Goal: Check status: Check status

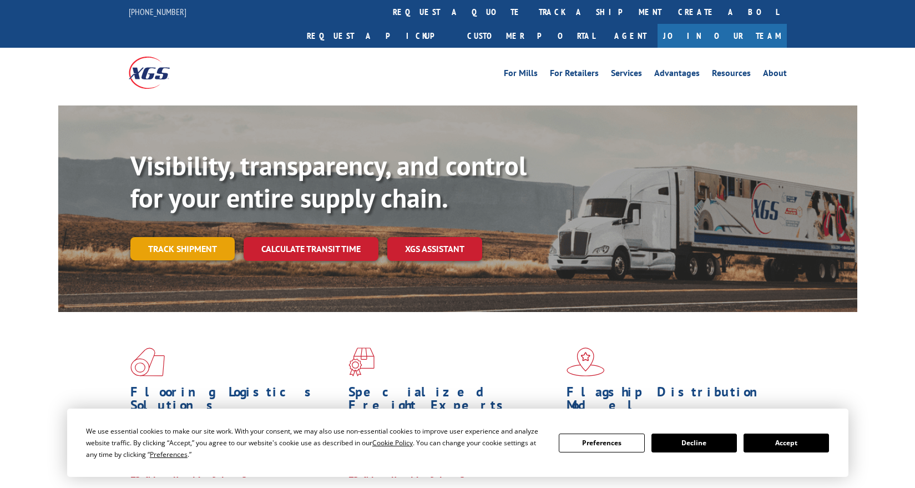
click at [183, 237] on link "Track shipment" at bounding box center [182, 248] width 104 height 23
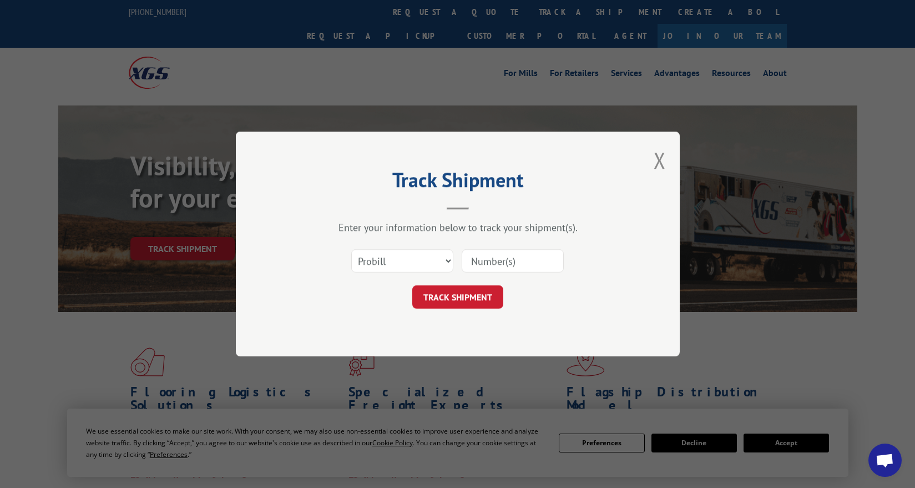
click at [499, 269] on input at bounding box center [513, 260] width 102 height 23
paste input "17687532"
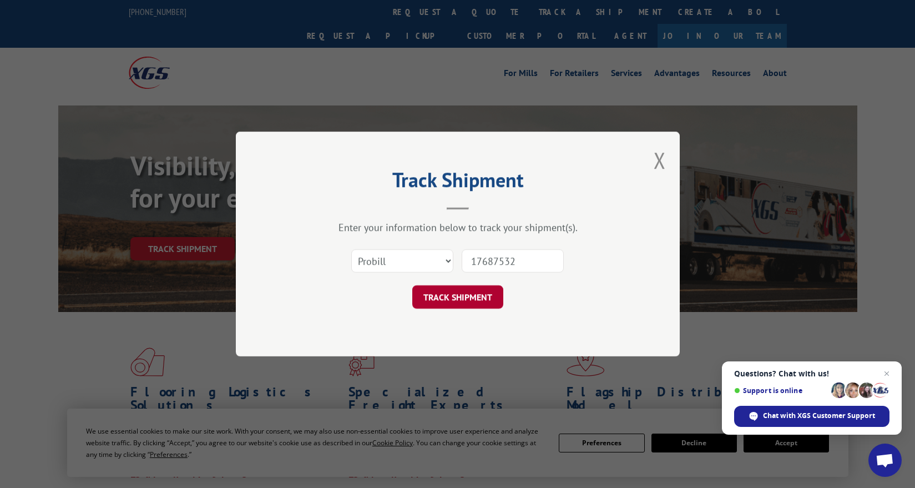
type input "17687532"
click at [452, 292] on button "TRACK SHIPMENT" at bounding box center [457, 296] width 91 height 23
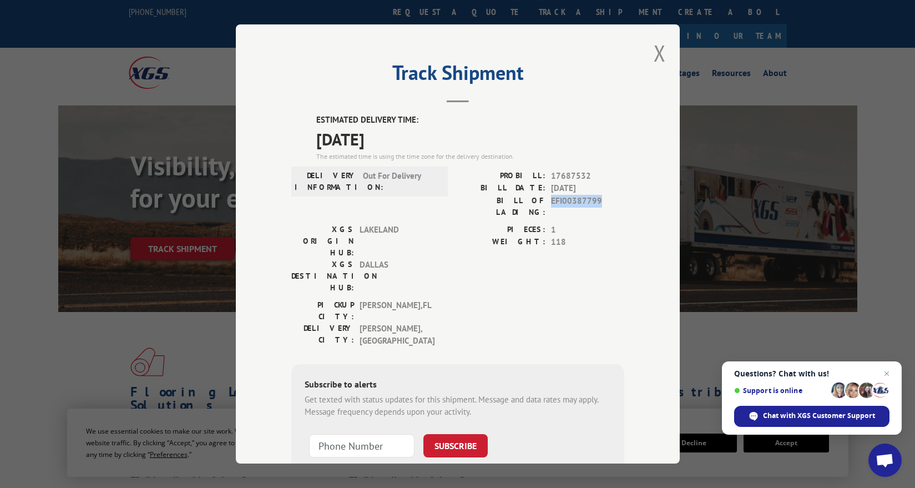
drag, startPoint x: 595, startPoint y: 199, endPoint x: 547, endPoint y: 200, distance: 48.3
click at [551, 200] on span "EFI00387799" at bounding box center [587, 206] width 73 height 23
click at [656, 51] on button "Close modal" at bounding box center [660, 52] width 12 height 29
